Goal: Find specific page/section

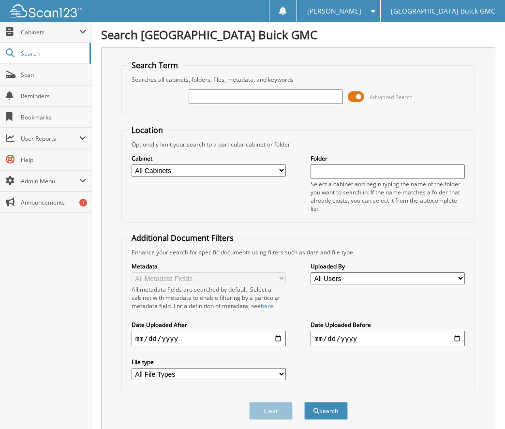
click at [217, 98] on input "text" at bounding box center [266, 97] width 154 height 15
type input "6148947"
click at [304, 402] on button "Search" at bounding box center [326, 411] width 44 height 18
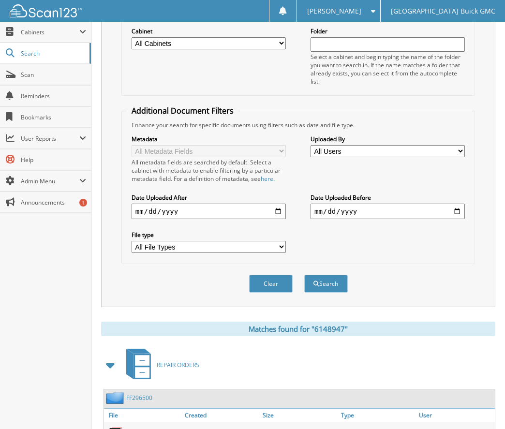
scroll to position [190, 0]
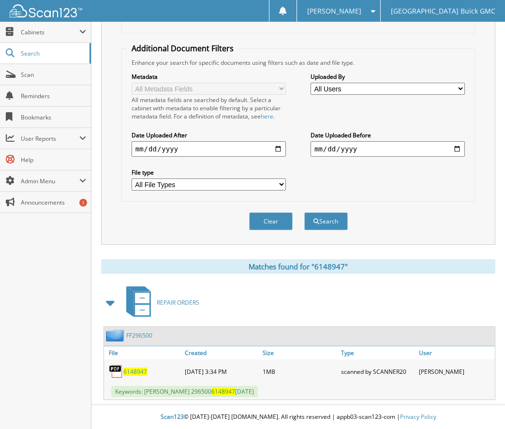
click at [129, 368] on span "6148947" at bounding box center [135, 372] width 24 height 8
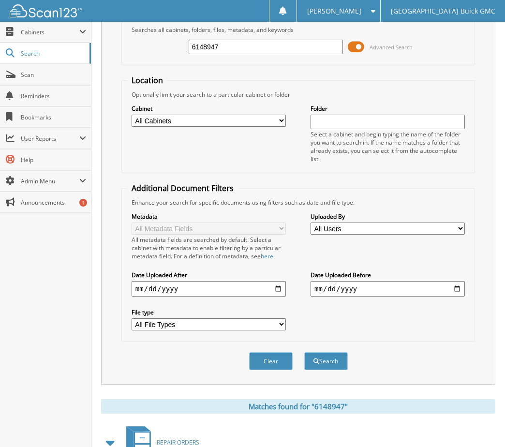
scroll to position [0, 0]
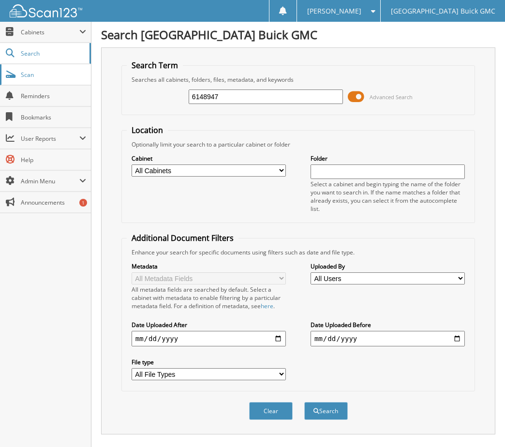
click at [29, 75] on span "Scan" at bounding box center [53, 75] width 65 height 8
